Goal: Transaction & Acquisition: Purchase product/service

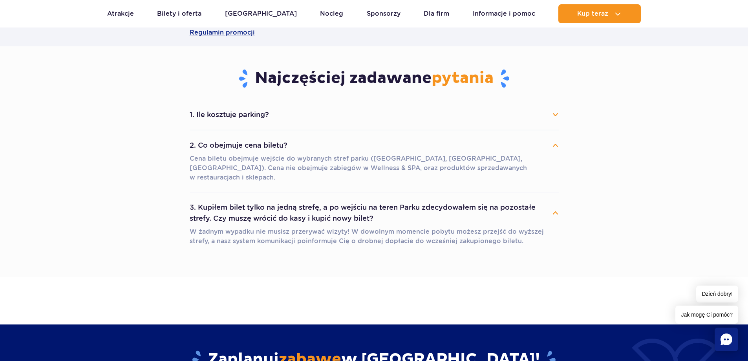
scroll to position [628, 0]
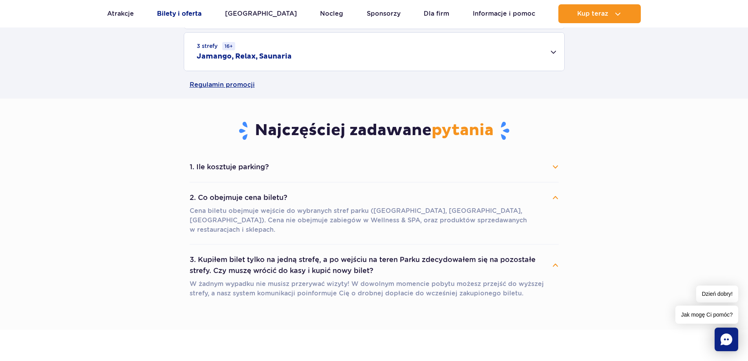
click at [188, 15] on link "Bilety i oferta" at bounding box center [179, 13] width 44 height 19
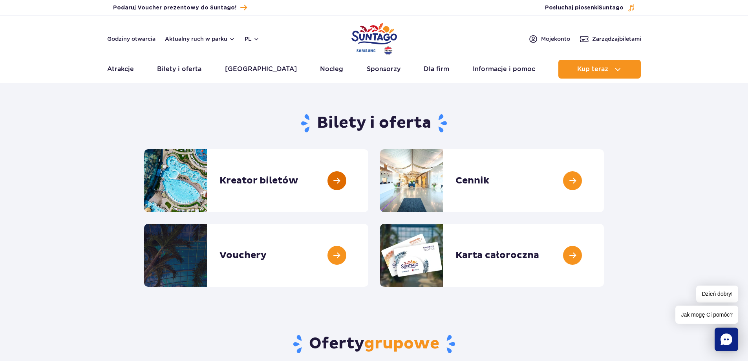
click at [368, 183] on link at bounding box center [368, 180] width 0 height 63
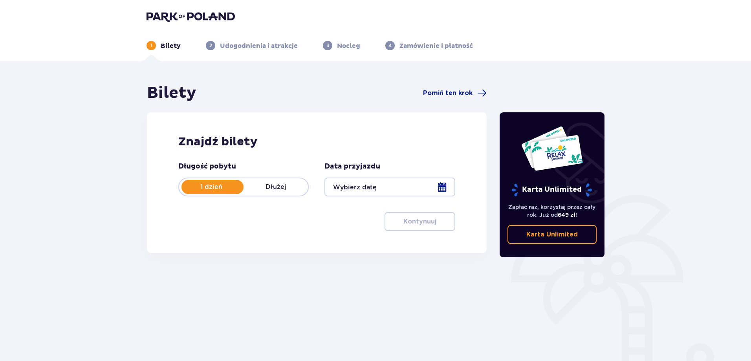
click at [399, 184] on div at bounding box center [389, 186] width 130 height 19
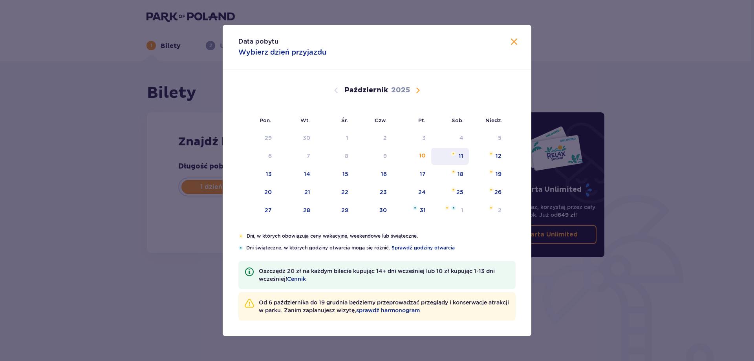
click at [463, 155] on div "11" at bounding box center [460, 156] width 5 height 8
type input "11.10.25"
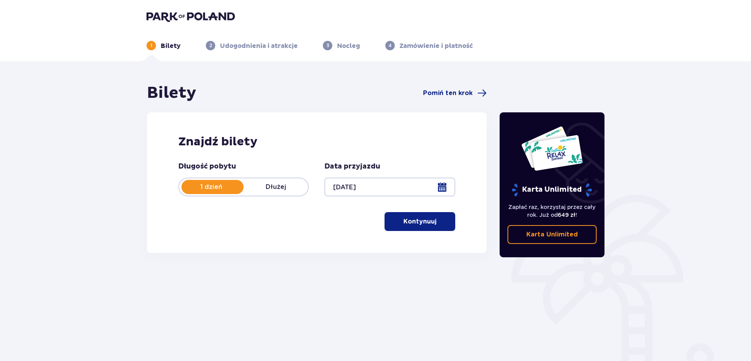
click at [413, 219] on p "Kontynuuj" at bounding box center [419, 221] width 33 height 9
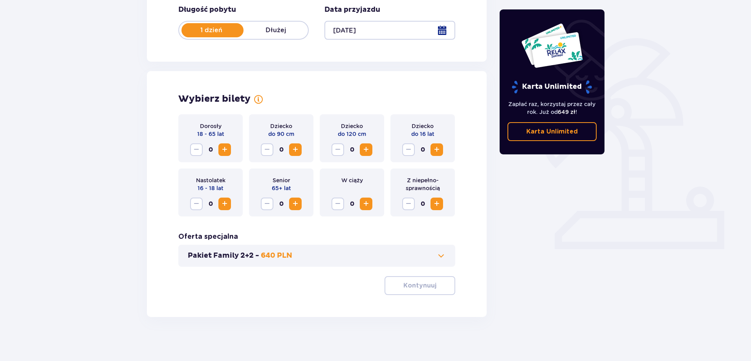
scroll to position [160, 0]
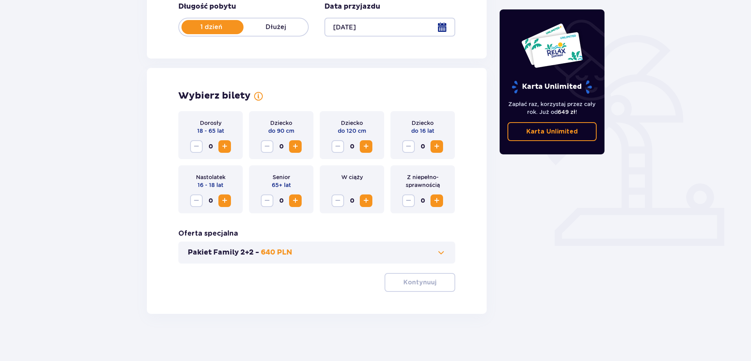
click at [229, 147] on button "Zwiększ" at bounding box center [224, 146] width 13 height 13
click at [363, 144] on span "Zwiększ" at bounding box center [365, 146] width 9 height 9
click at [435, 146] on span "Zwiększ" at bounding box center [436, 146] width 9 height 9
click at [430, 273] on button "Kontynuuj" at bounding box center [419, 282] width 71 height 19
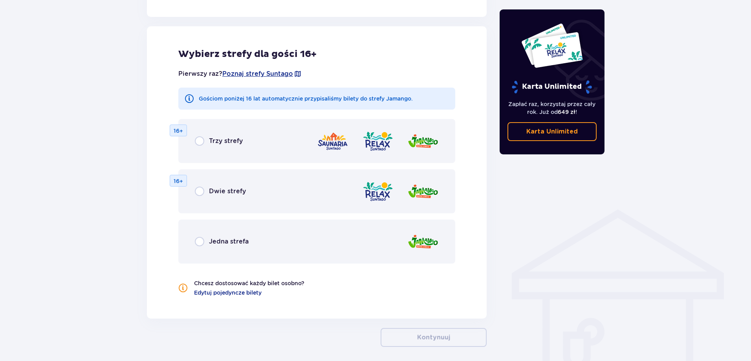
scroll to position [436, 0]
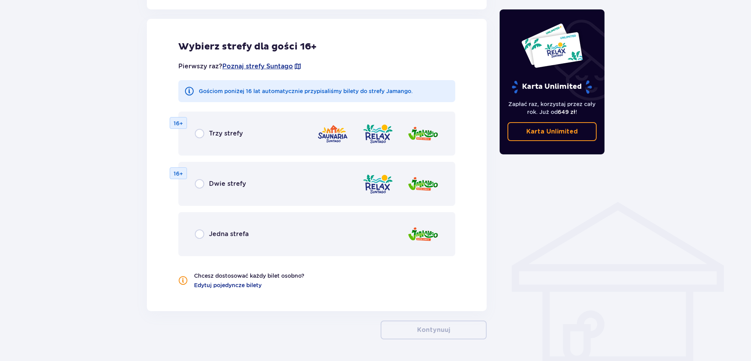
click at [223, 232] on span "Jedna strefa" at bounding box center [229, 234] width 40 height 9
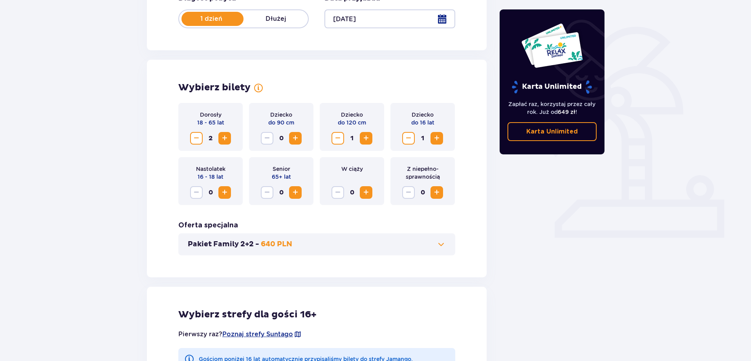
scroll to position [89, 0]
